Goal: Communication & Community: Answer question/provide support

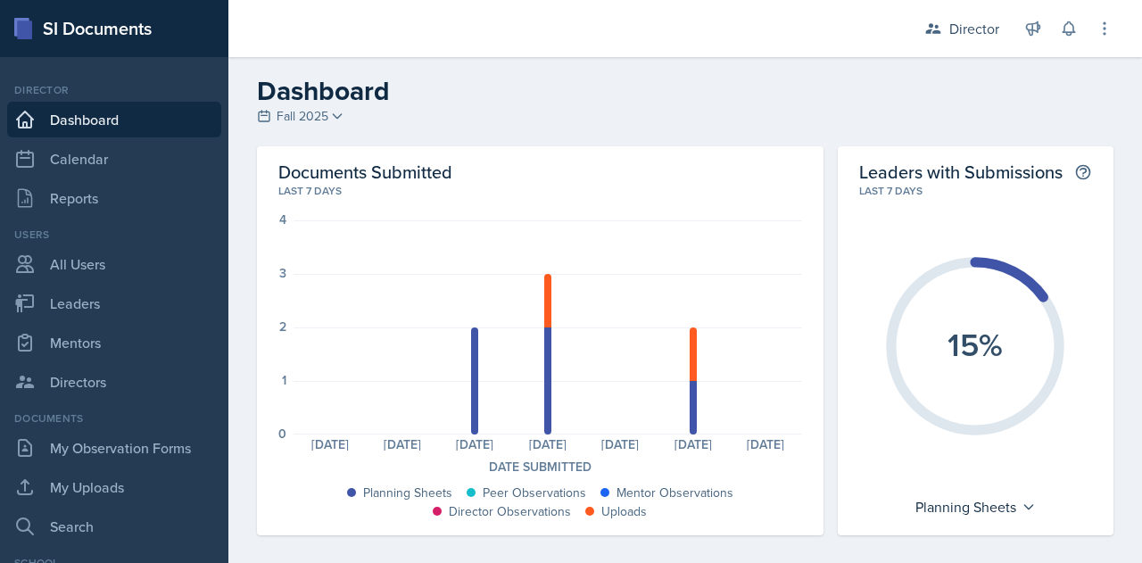
scroll to position [459, 0]
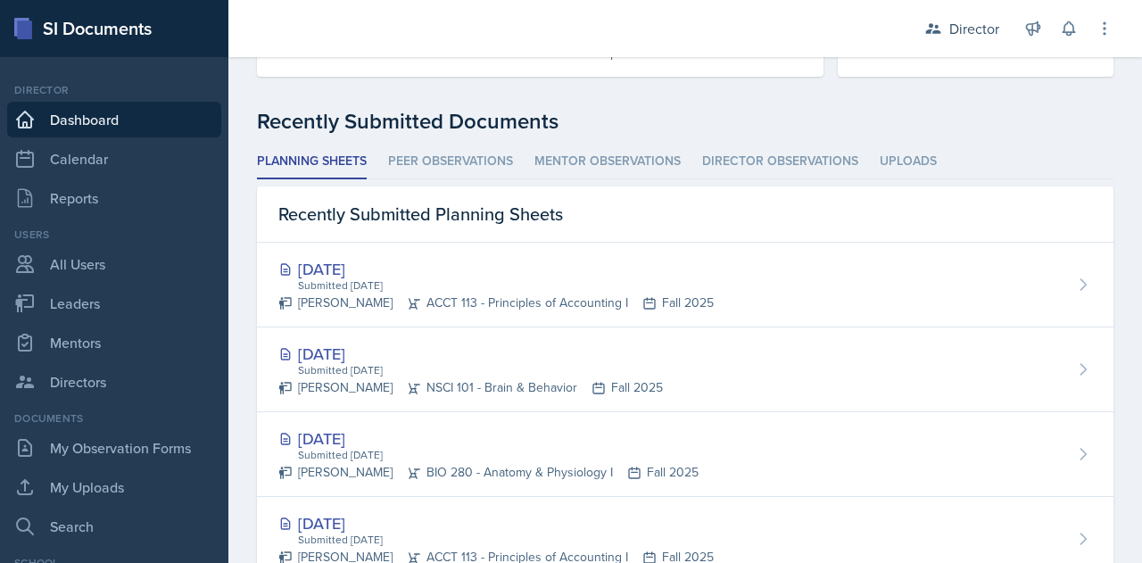
click at [68, 119] on link "Dashboard" at bounding box center [114, 120] width 214 height 36
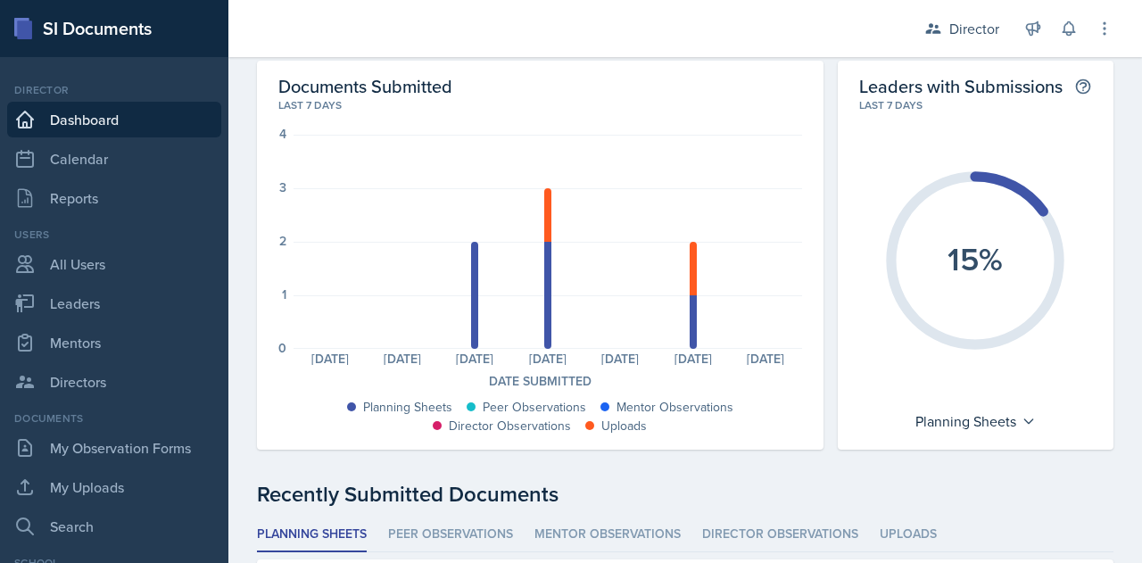
scroll to position [0, 0]
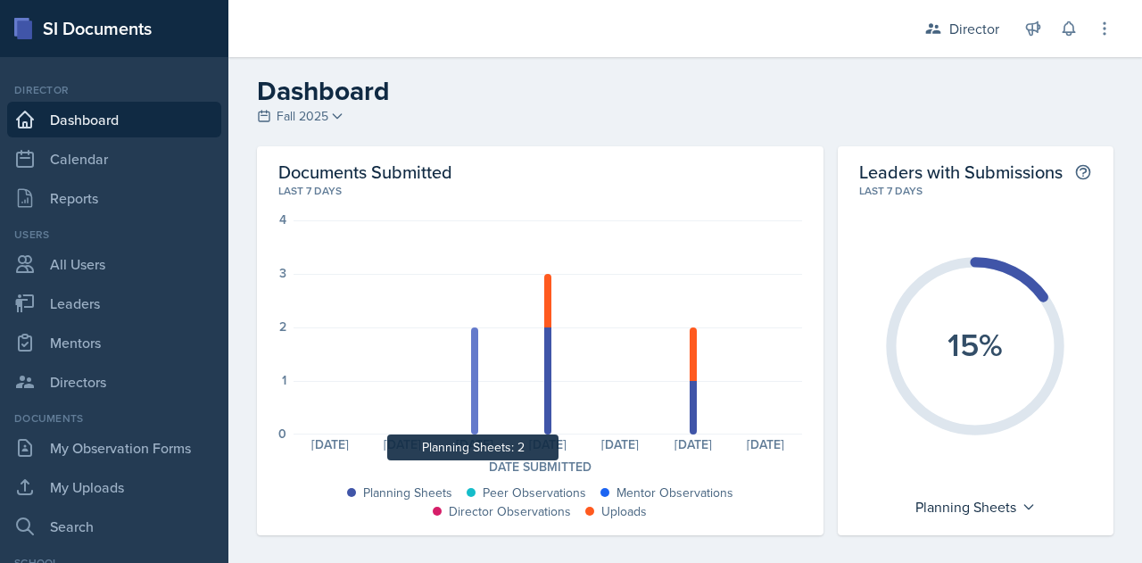
click at [471, 396] on div at bounding box center [474, 380] width 7 height 107
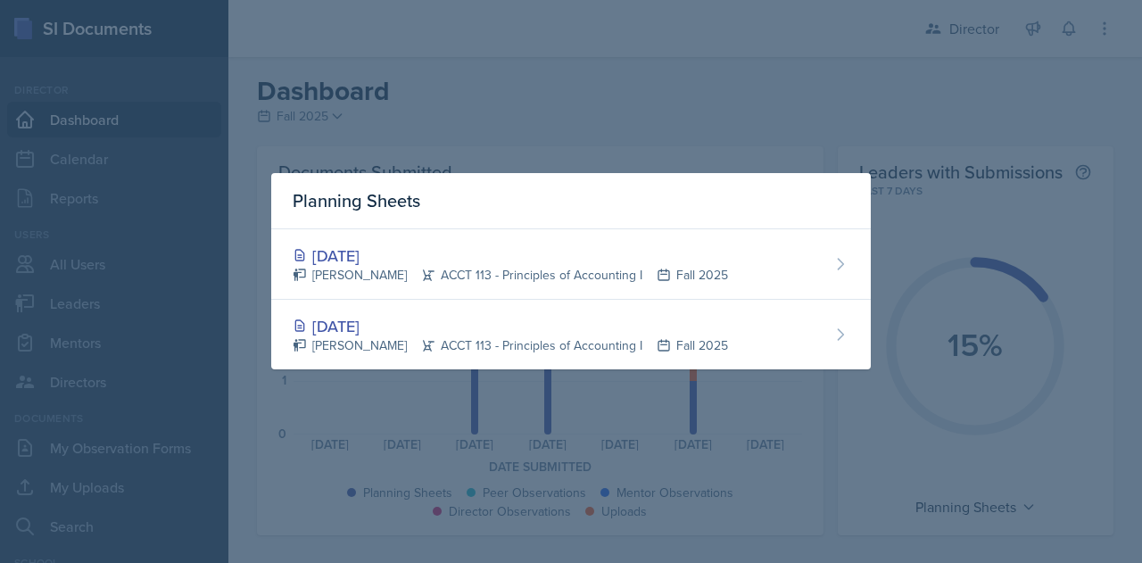
click at [692, 138] on div at bounding box center [571, 281] width 1142 height 563
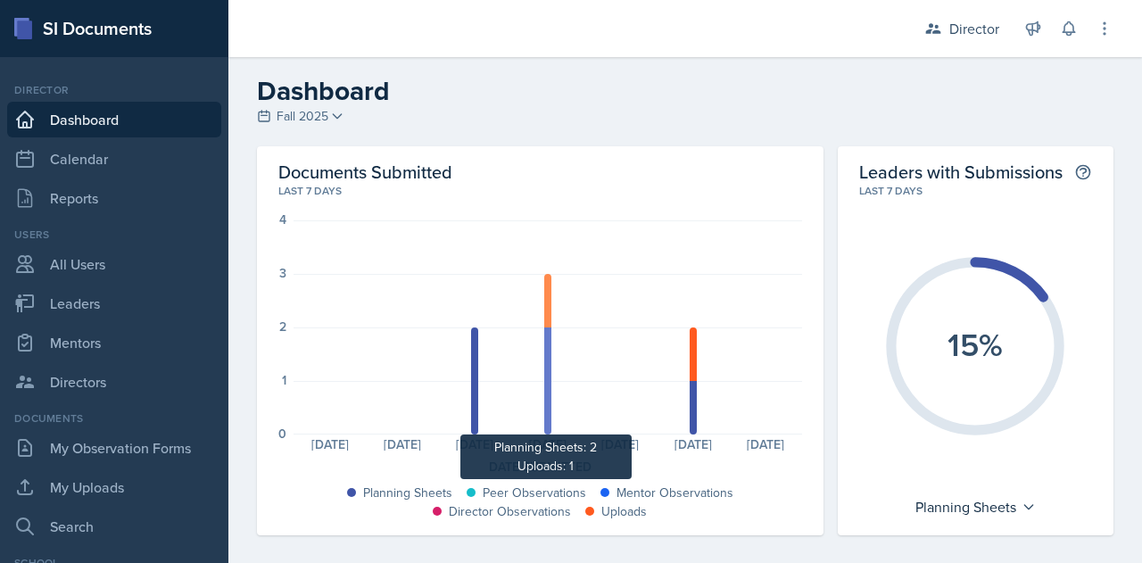
click at [544, 406] on div at bounding box center [547, 380] width 7 height 107
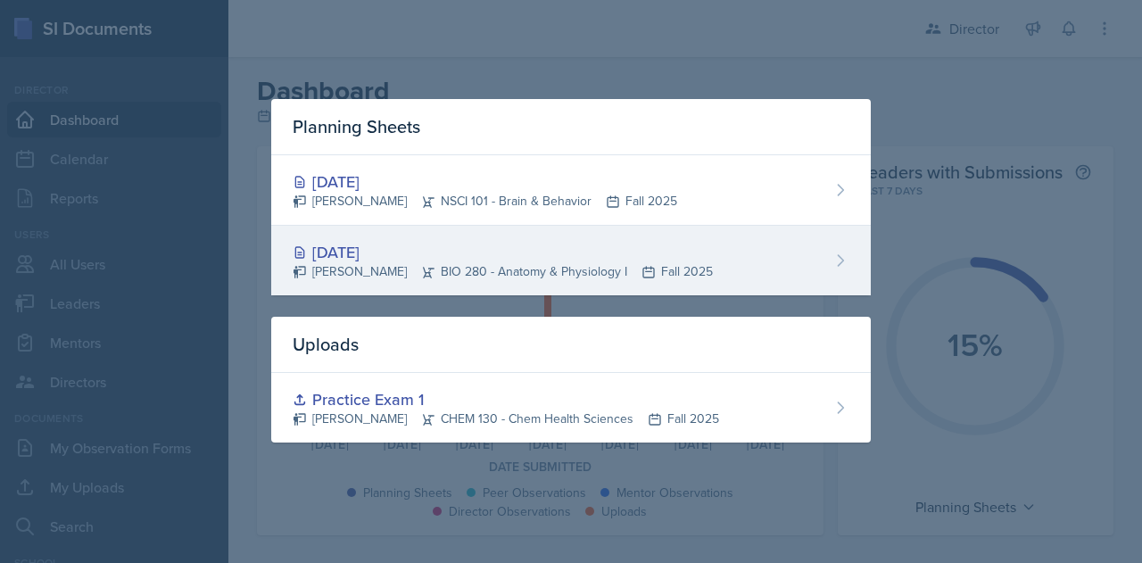
click at [463, 269] on div "[PERSON_NAME] BIO 280 - Anatomy & Physiology I Fall 2025" at bounding box center [503, 271] width 420 height 19
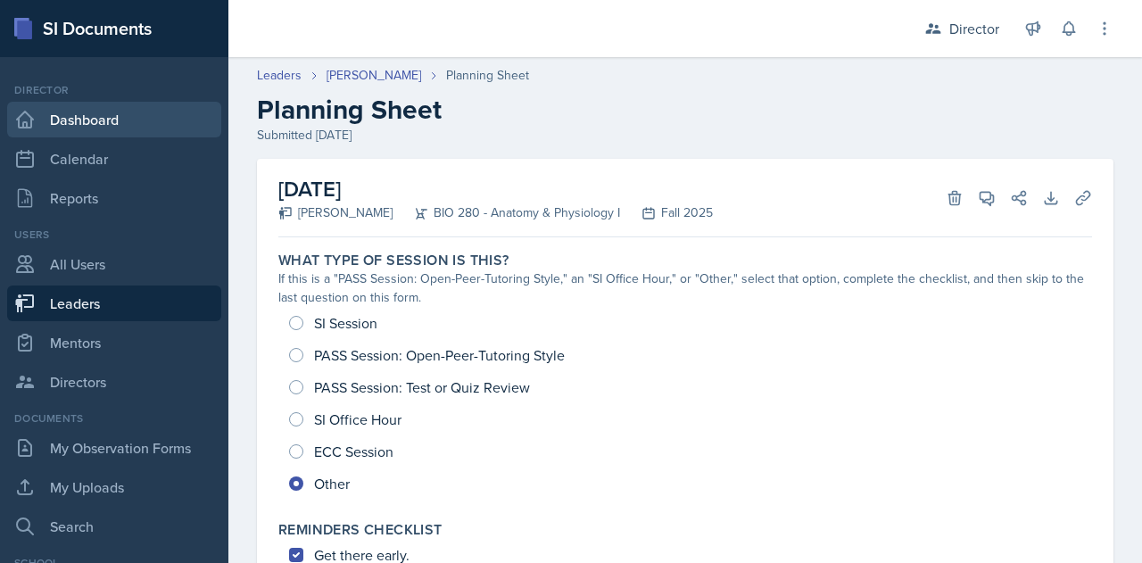
click at [45, 112] on link "Dashboard" at bounding box center [114, 120] width 214 height 36
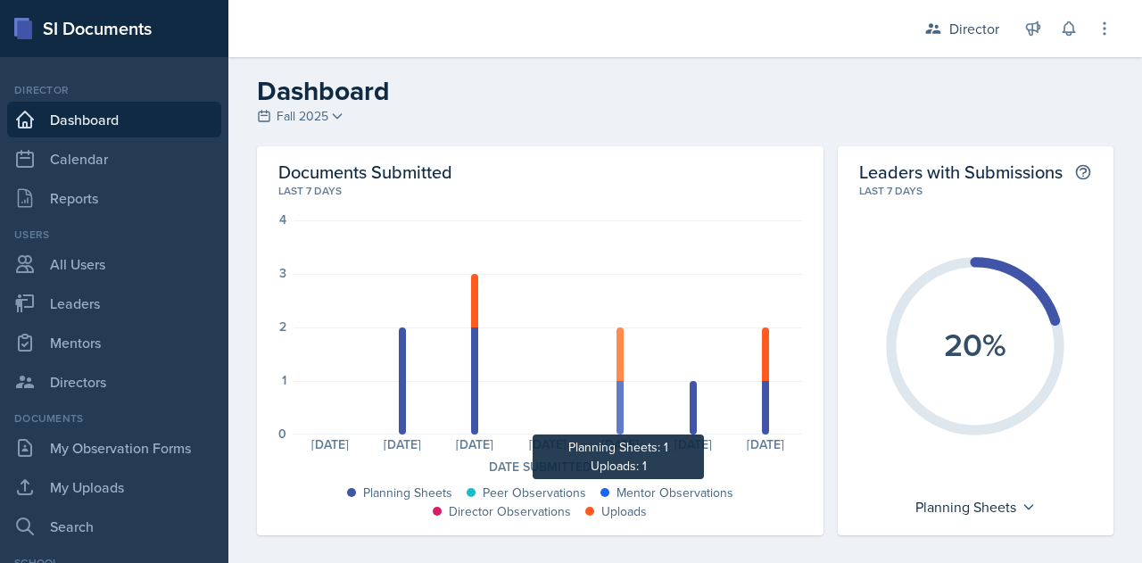
click at [616, 389] on div at bounding box center [619, 408] width 7 height 54
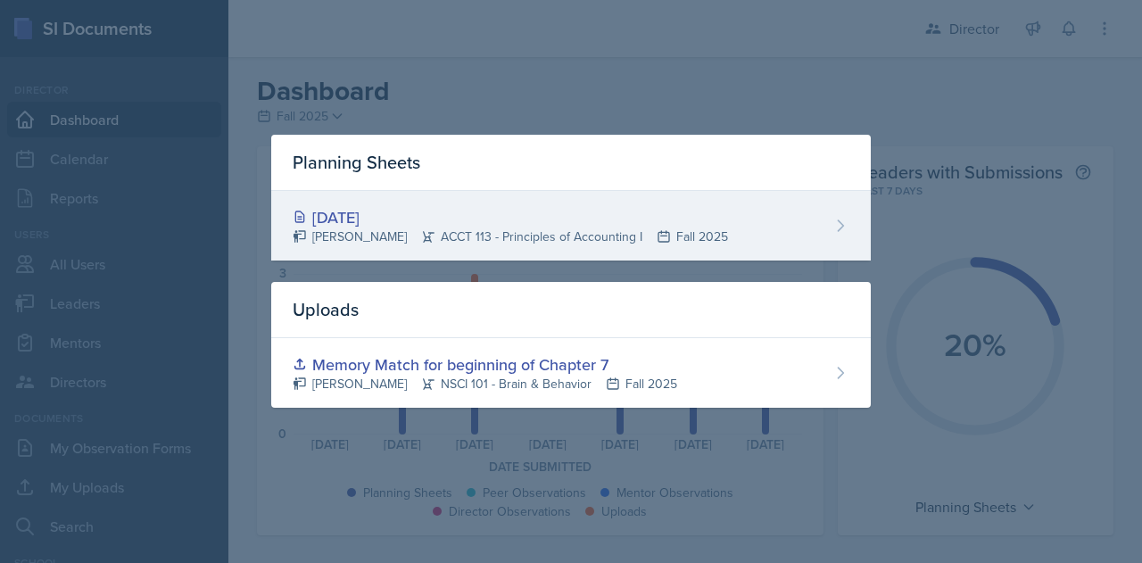
click at [611, 215] on div "[DATE]" at bounding box center [510, 217] width 435 height 24
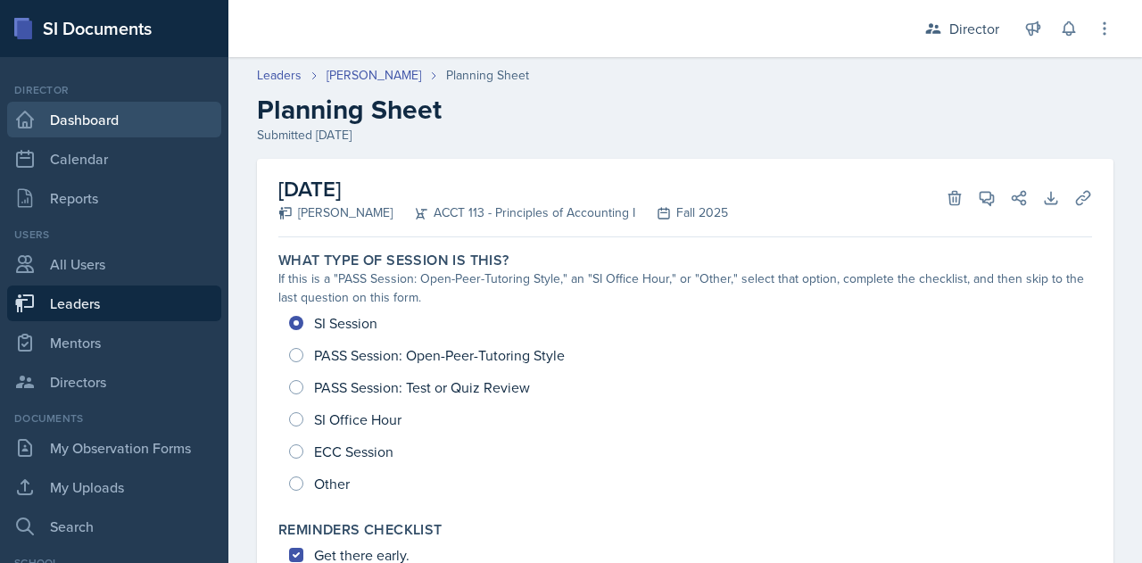
click at [83, 114] on link "Dashboard" at bounding box center [114, 120] width 214 height 36
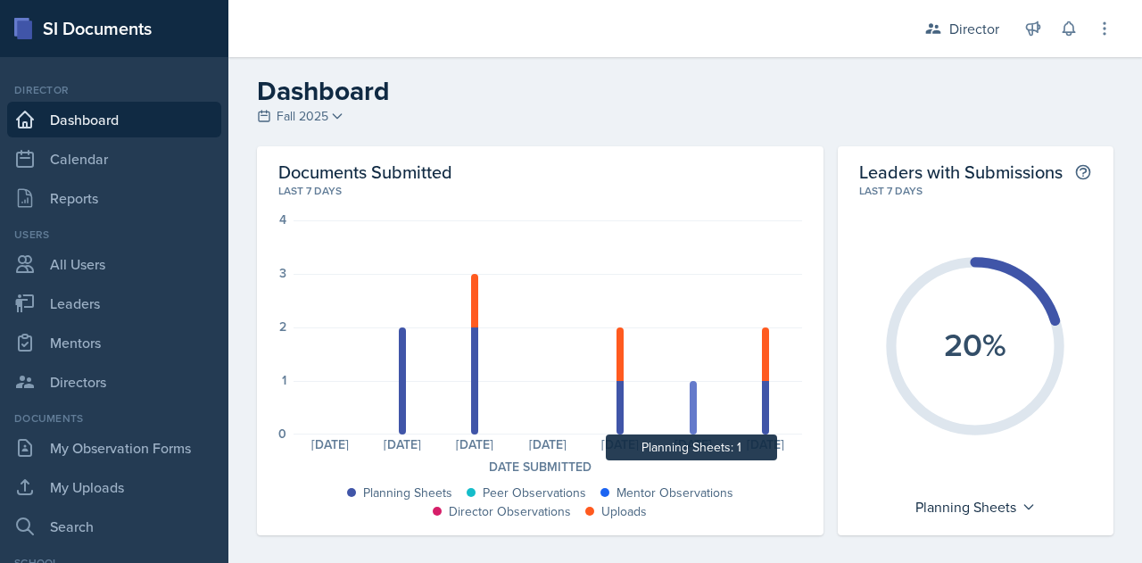
click at [690, 422] on div at bounding box center [693, 408] width 7 height 54
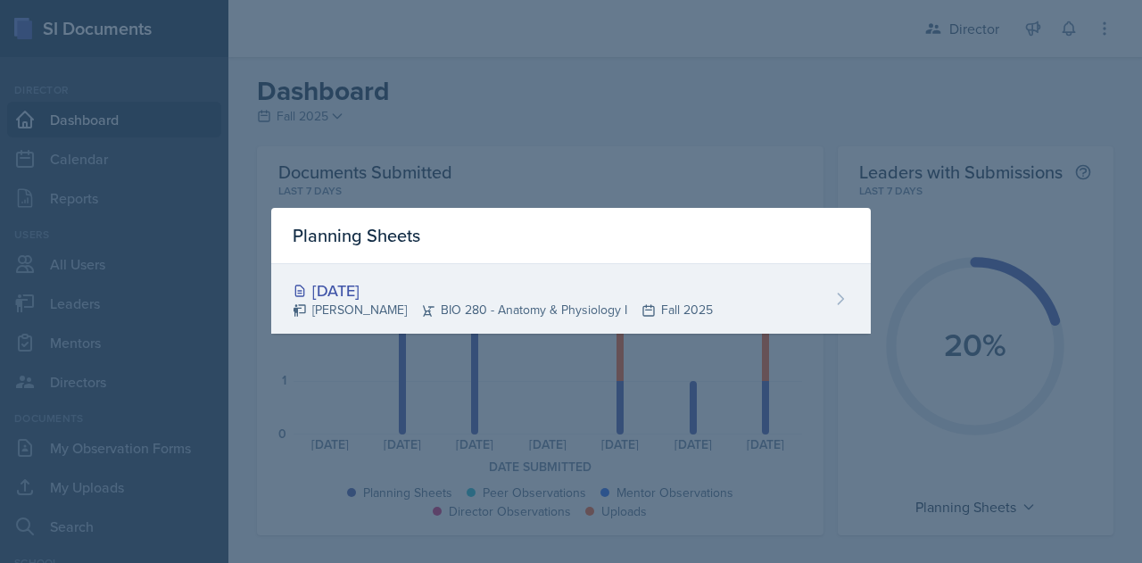
click at [674, 308] on div "[PERSON_NAME] BIO 280 - Anatomy & Physiology I Fall 2025" at bounding box center [503, 310] width 420 height 19
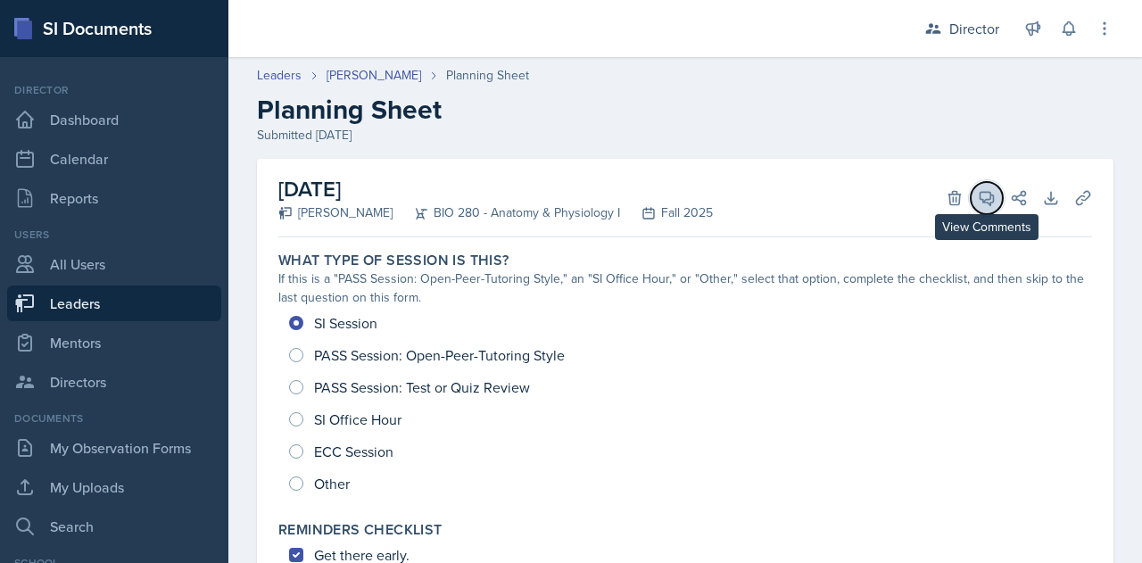
click at [978, 202] on icon at bounding box center [987, 198] width 18 height 18
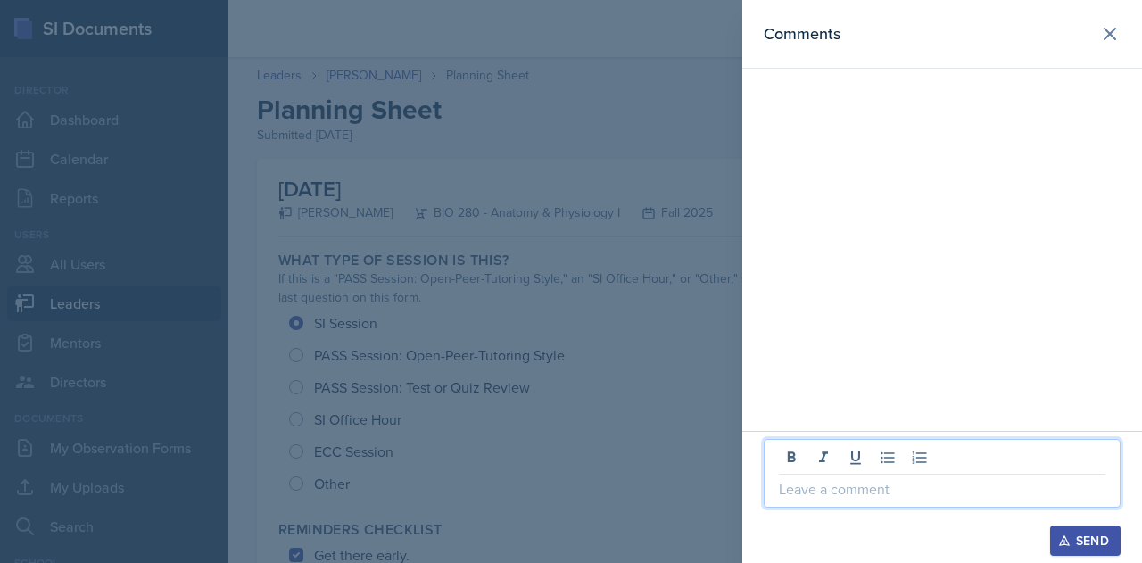
click at [795, 486] on p at bounding box center [942, 488] width 326 height 21
click at [1079, 540] on div "Send" at bounding box center [1085, 540] width 47 height 14
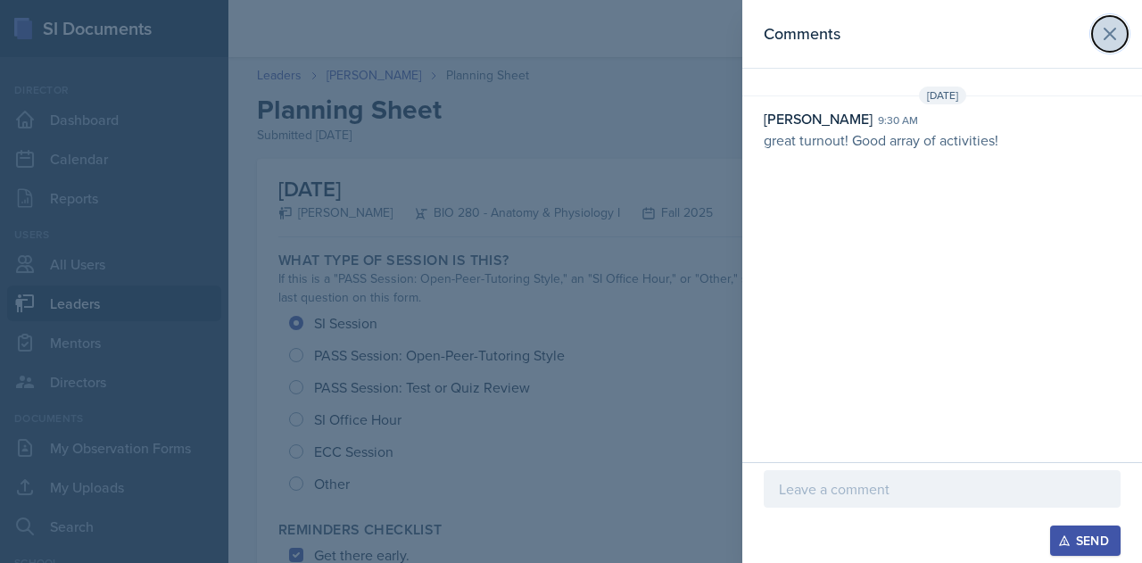
click at [1113, 36] on icon at bounding box center [1109, 33] width 21 height 21
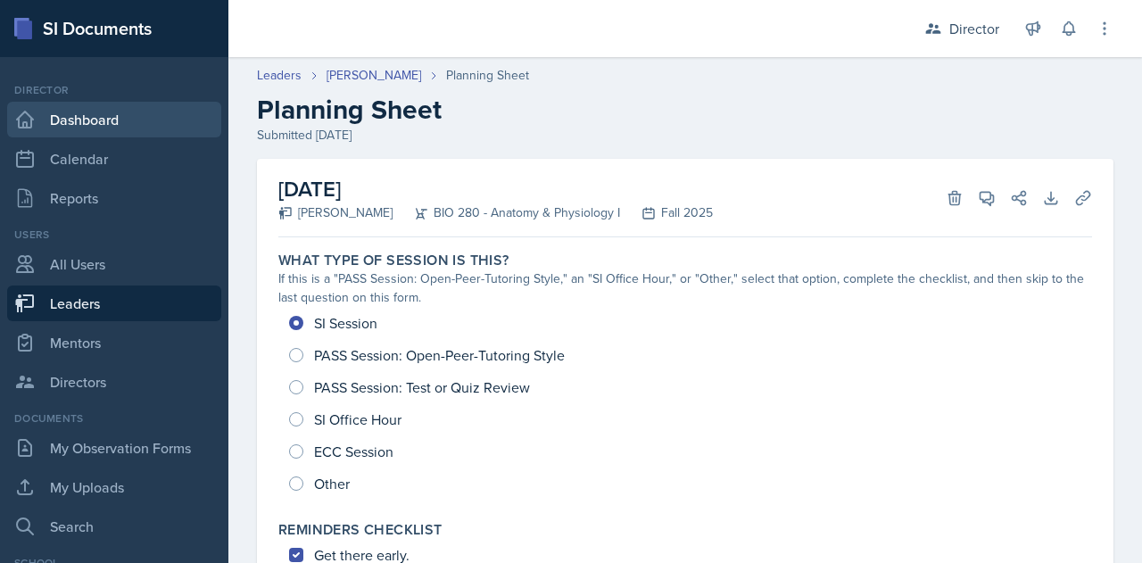
click at [95, 121] on link "Dashboard" at bounding box center [114, 120] width 214 height 36
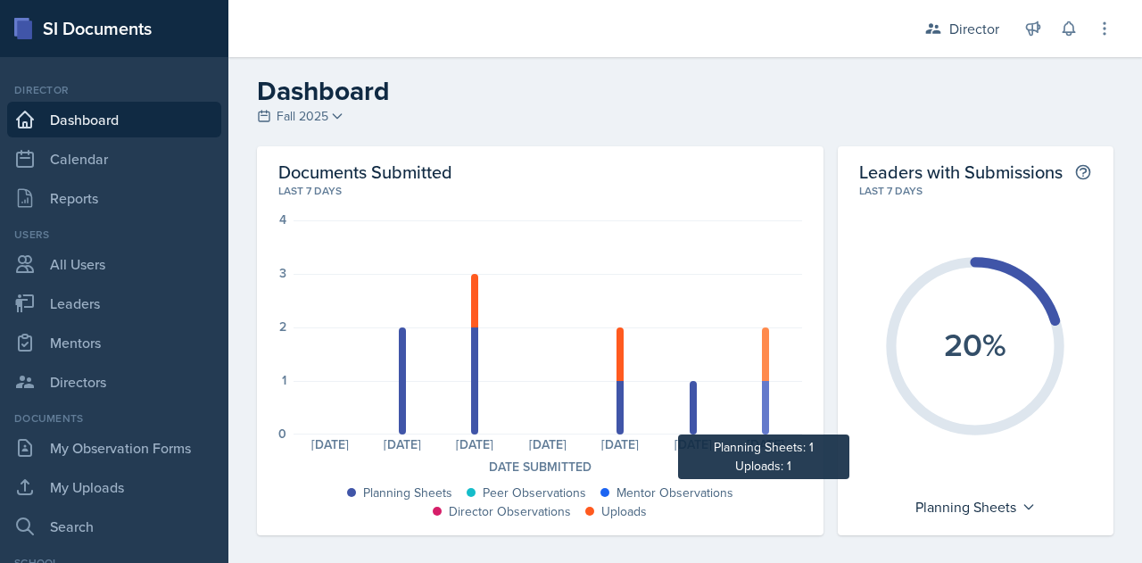
click at [762, 402] on div at bounding box center [765, 408] width 7 height 54
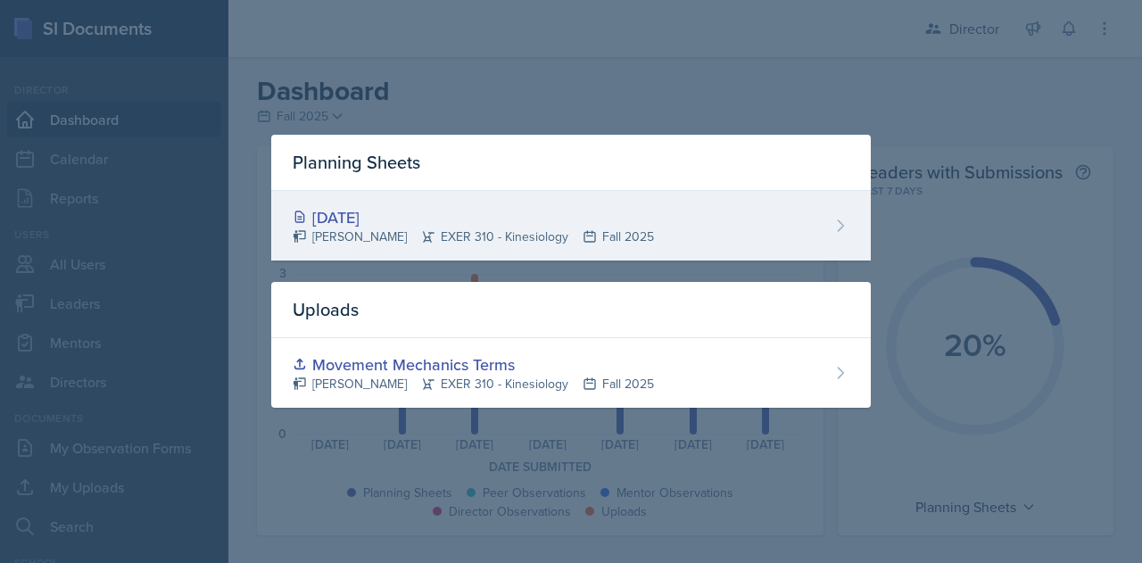
click at [370, 227] on div "[PERSON_NAME] EXER 310 - Kinesiology Fall 2025" at bounding box center [473, 236] width 361 height 19
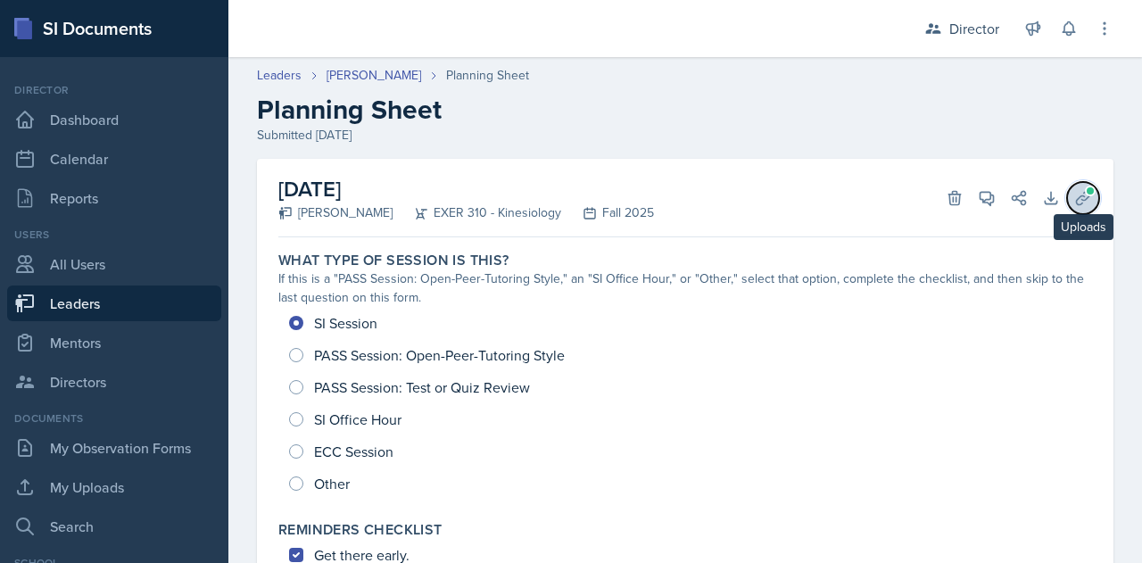
click at [1074, 197] on icon at bounding box center [1083, 198] width 18 height 18
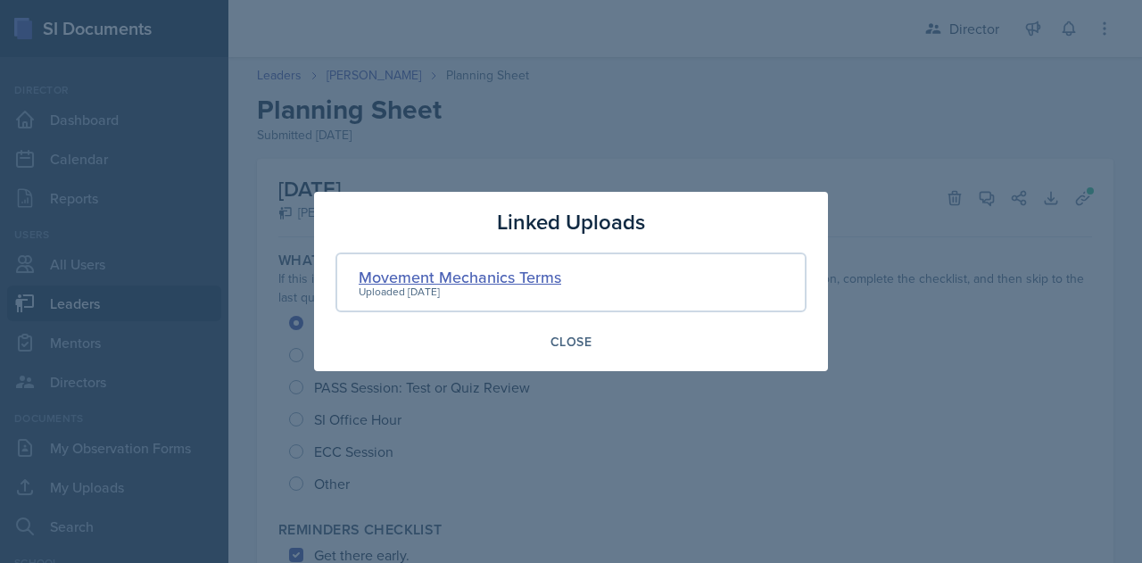
click at [496, 269] on div "Movement Mechanics Terms" at bounding box center [460, 277] width 202 height 24
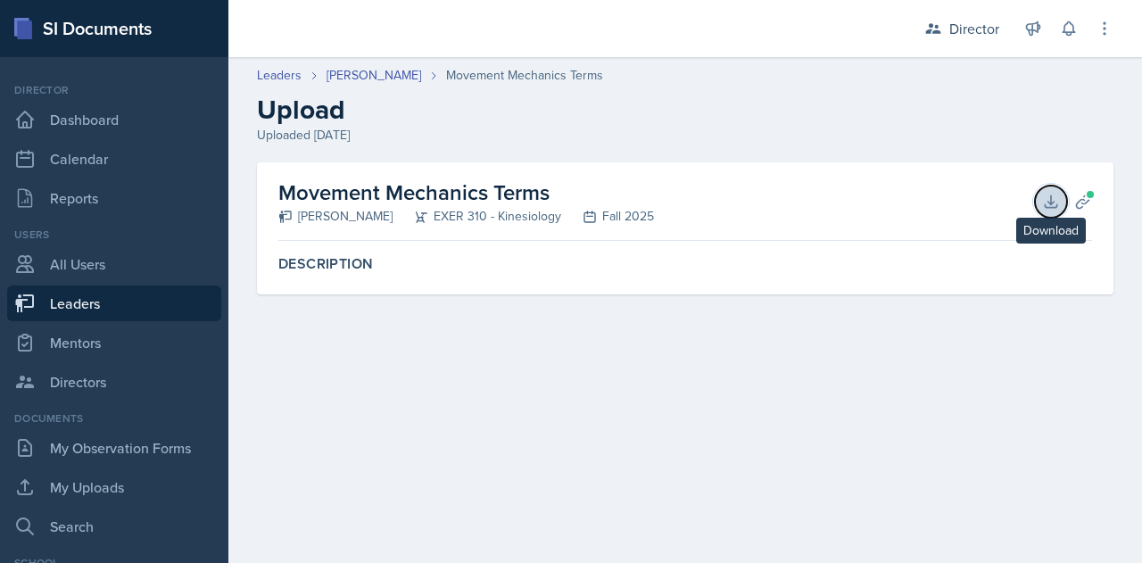
click at [1054, 204] on icon at bounding box center [1051, 202] width 18 height 18
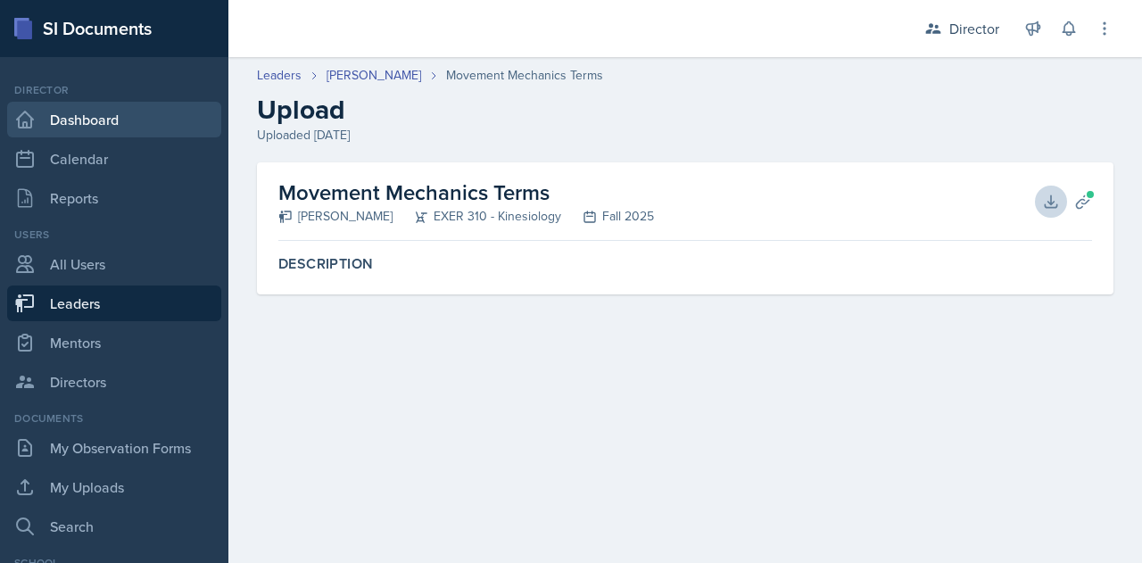
click at [73, 115] on link "Dashboard" at bounding box center [114, 120] width 214 height 36
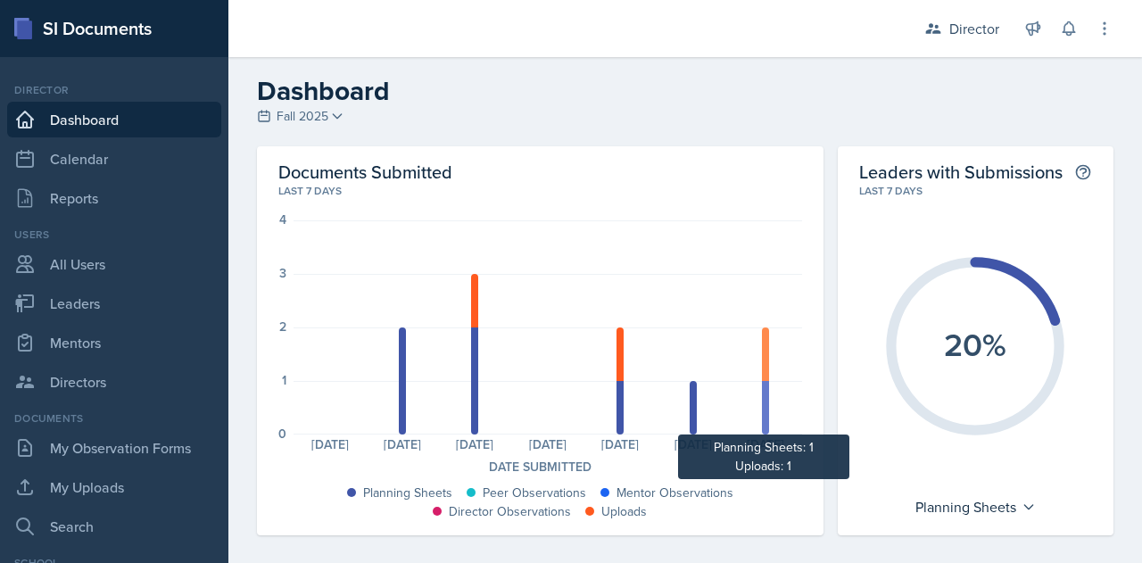
click at [762, 433] on div at bounding box center [765, 408] width 7 height 54
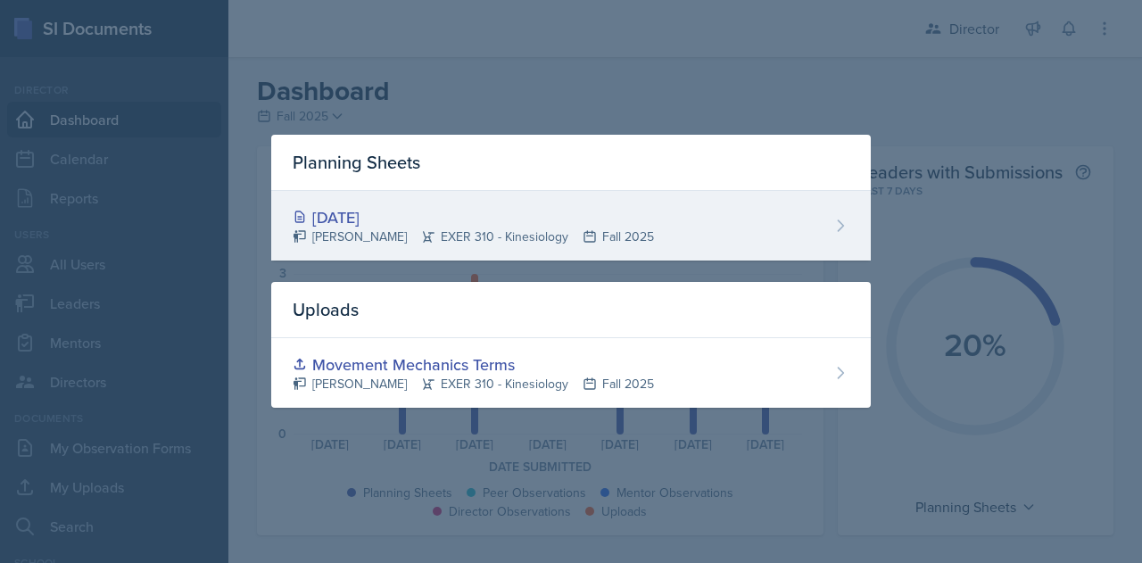
click at [826, 229] on div "[DATE] [PERSON_NAME] EXER 310 - Kinesiology Fall 2025" at bounding box center [570, 226] width 599 height 70
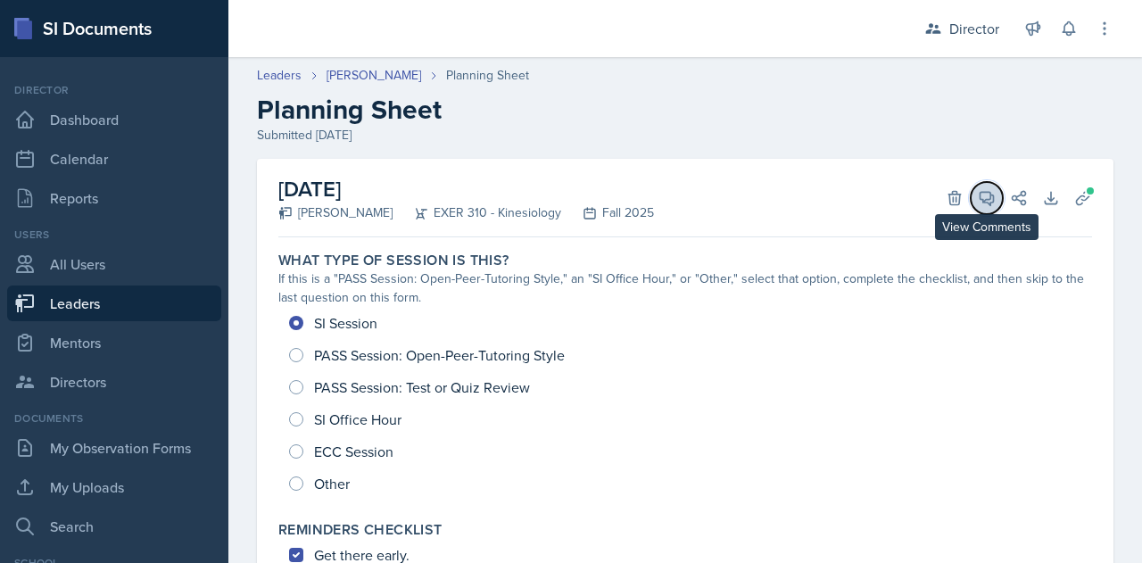
click at [980, 199] on icon at bounding box center [986, 198] width 13 height 13
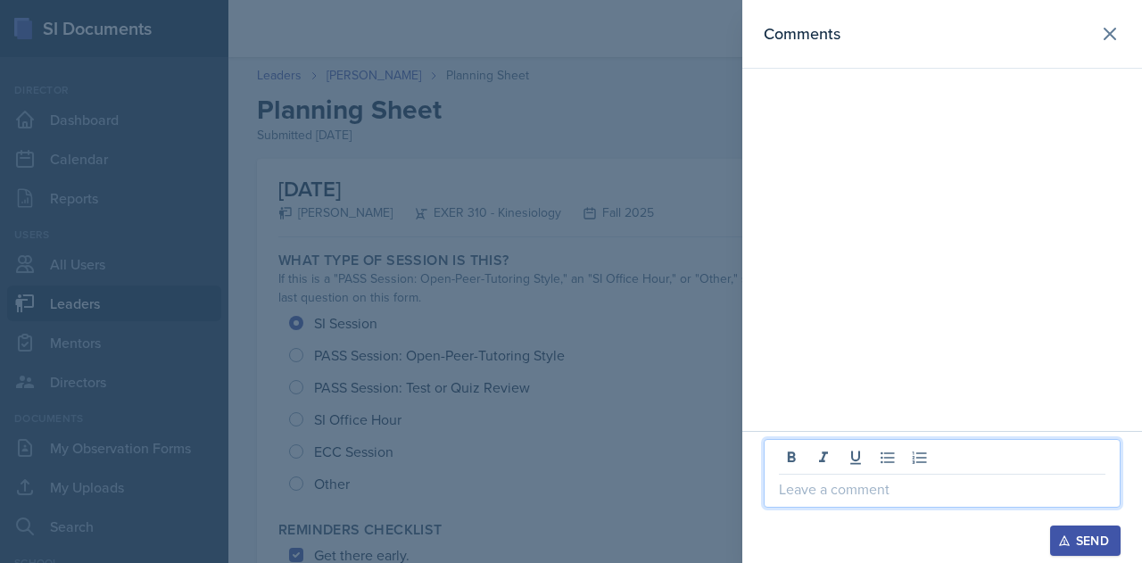
click at [810, 479] on p at bounding box center [942, 488] width 326 height 21
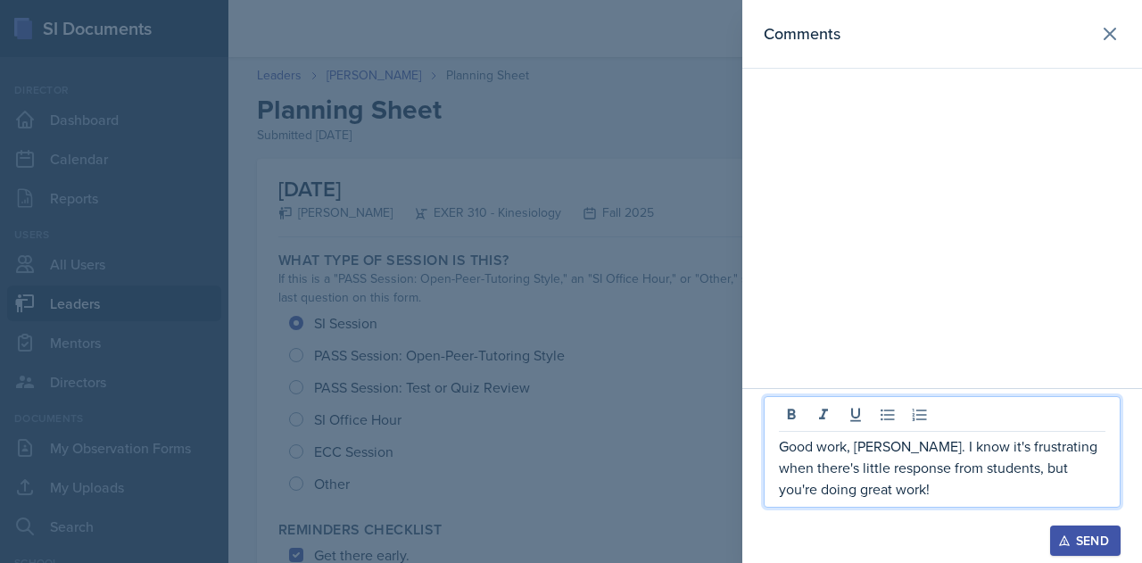
click at [1088, 543] on div "Send" at bounding box center [1085, 540] width 47 height 14
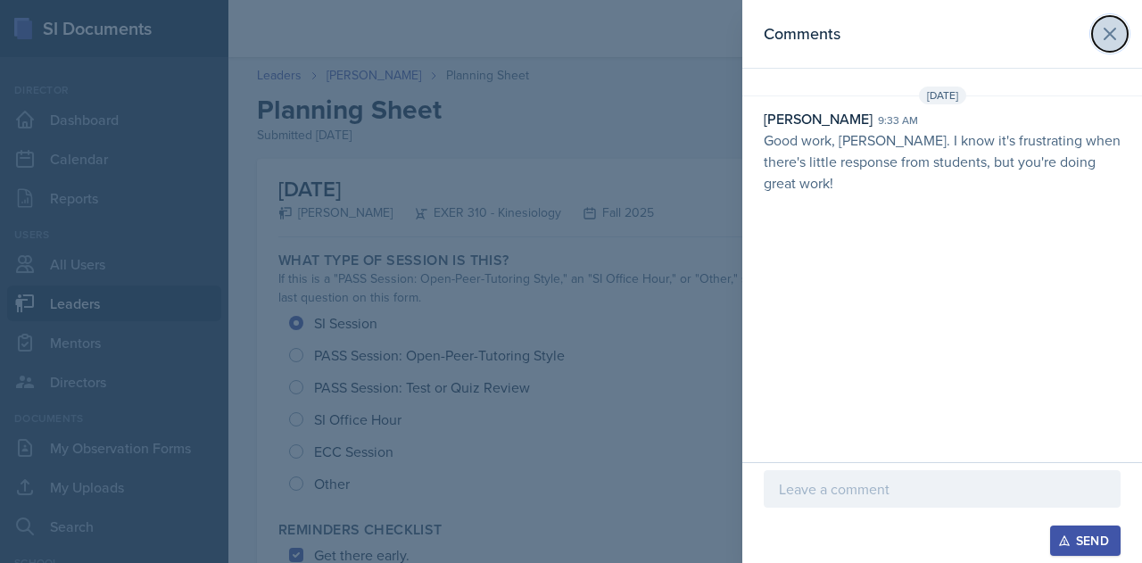
click at [1114, 38] on icon at bounding box center [1109, 34] width 11 height 11
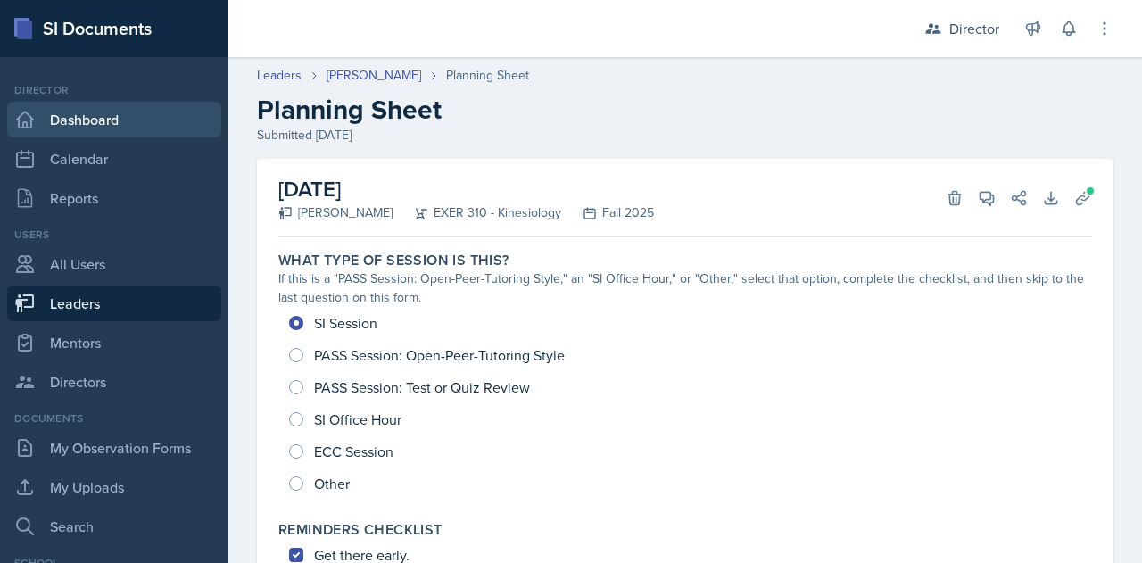
click at [95, 121] on link "Dashboard" at bounding box center [114, 120] width 214 height 36
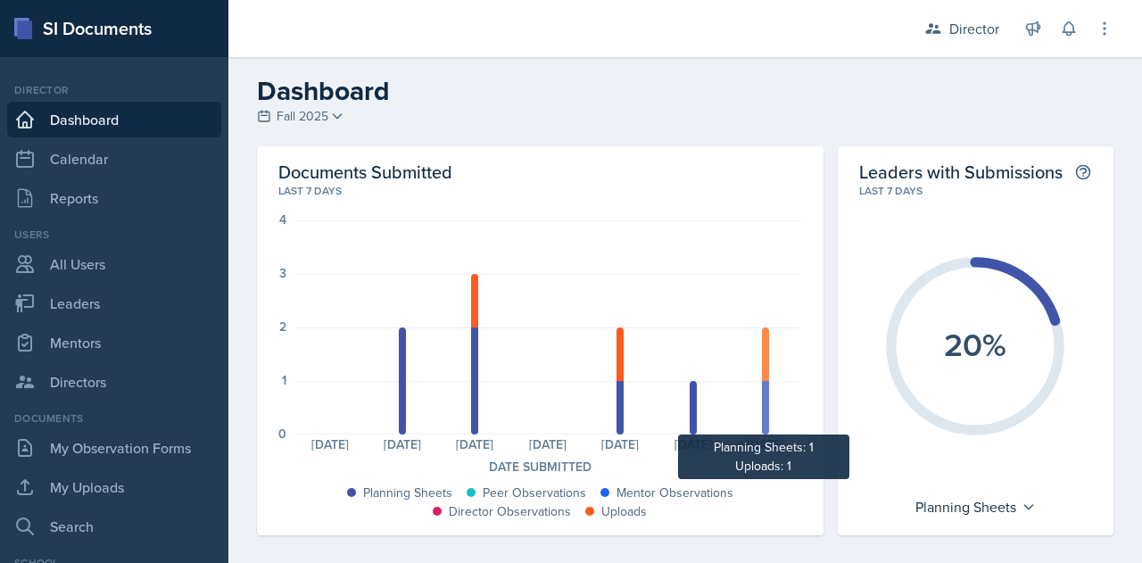
click at [762, 402] on div at bounding box center [765, 408] width 7 height 54
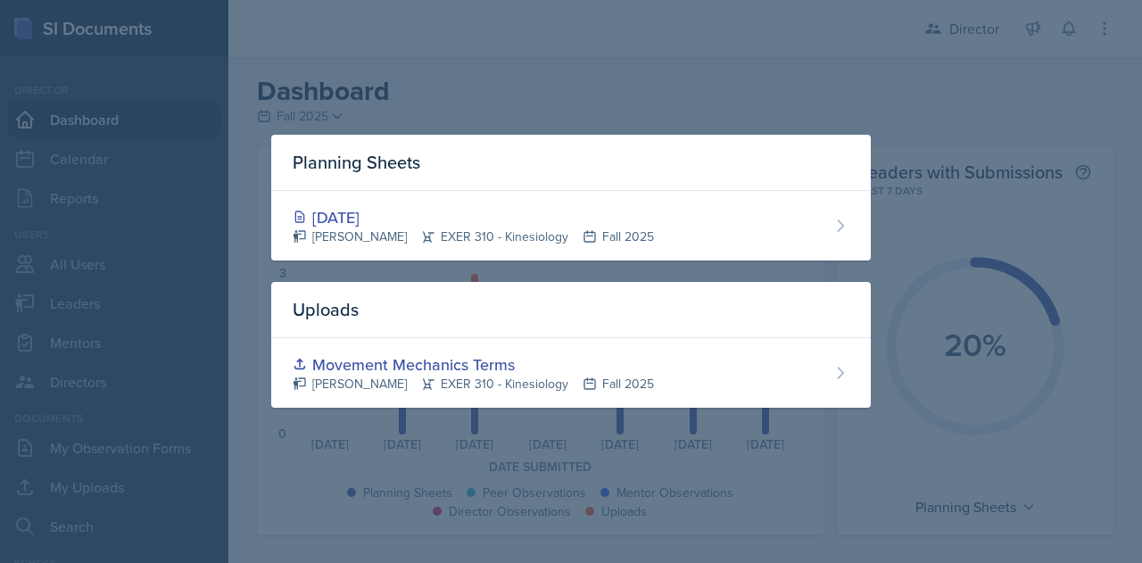
click at [769, 486] on div at bounding box center [571, 281] width 1142 height 563
